Goal: Information Seeking & Learning: Understand process/instructions

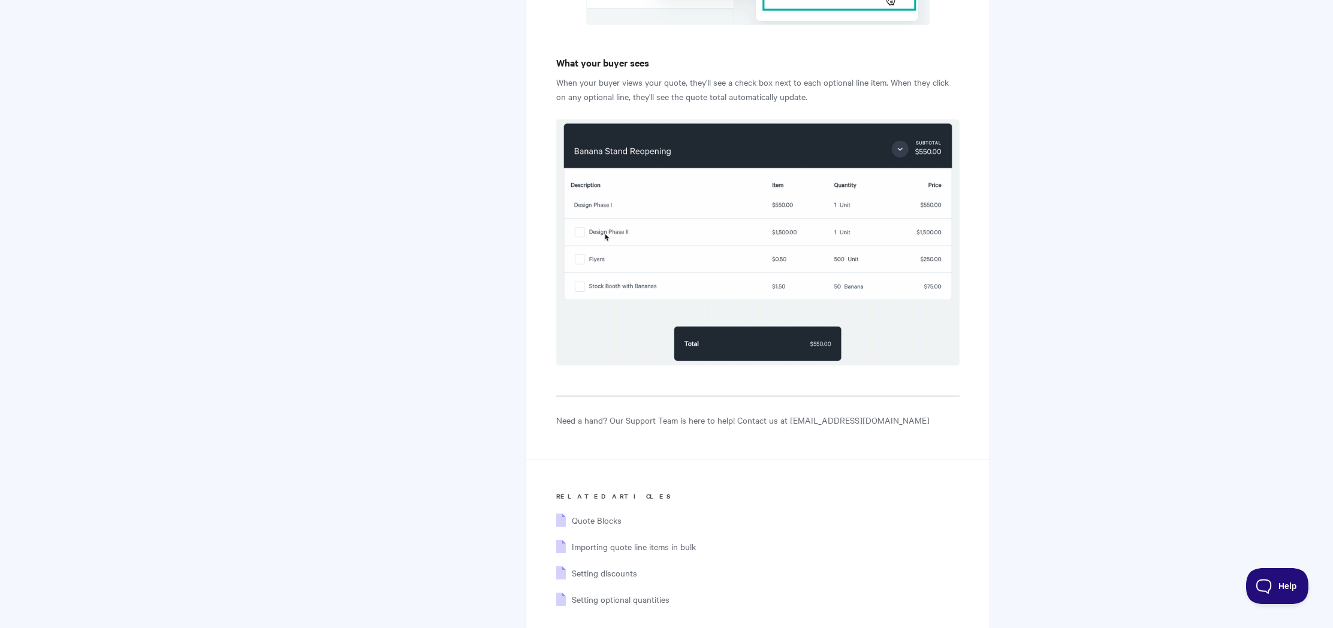
scroll to position [1929, 0]
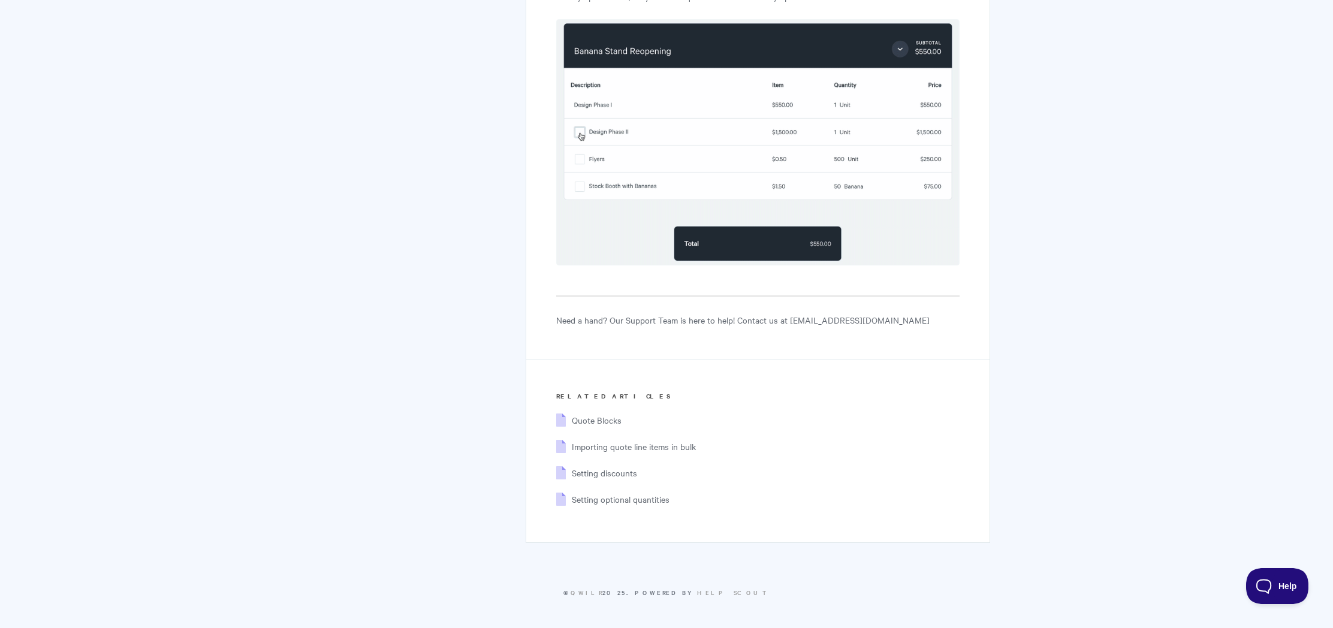
click at [611, 323] on p "Need a hand? Our Support Team is here to help! Contact us at [EMAIL_ADDRESS][DO…" at bounding box center [757, 320] width 403 height 14
click at [611, 323] on p "Need a hand? Our Support Team is here to help! Contact us at help@qwilr.com" at bounding box center [757, 320] width 403 height 14
